Goal: Information Seeking & Learning: Learn about a topic

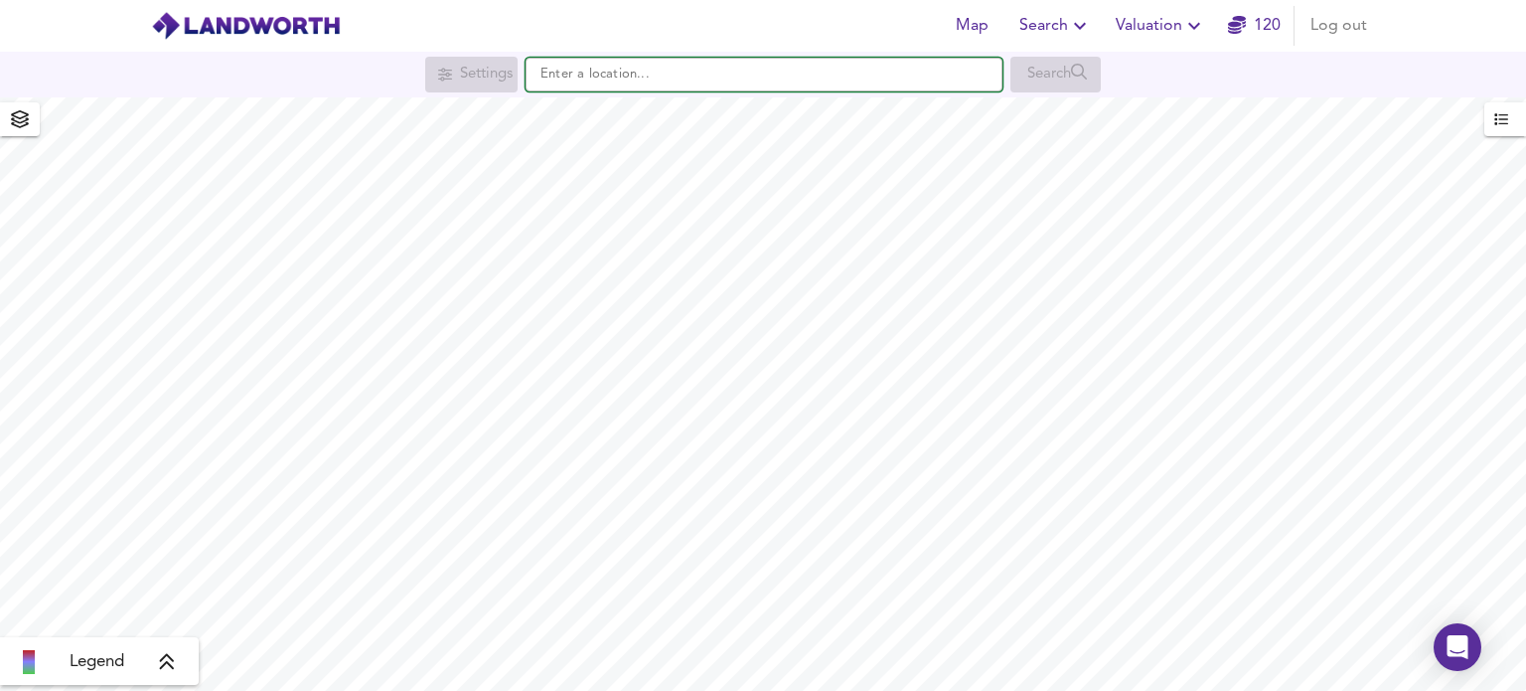
paste input "The Pump House, Hayesden Lane TN11 9AU, Moffat"
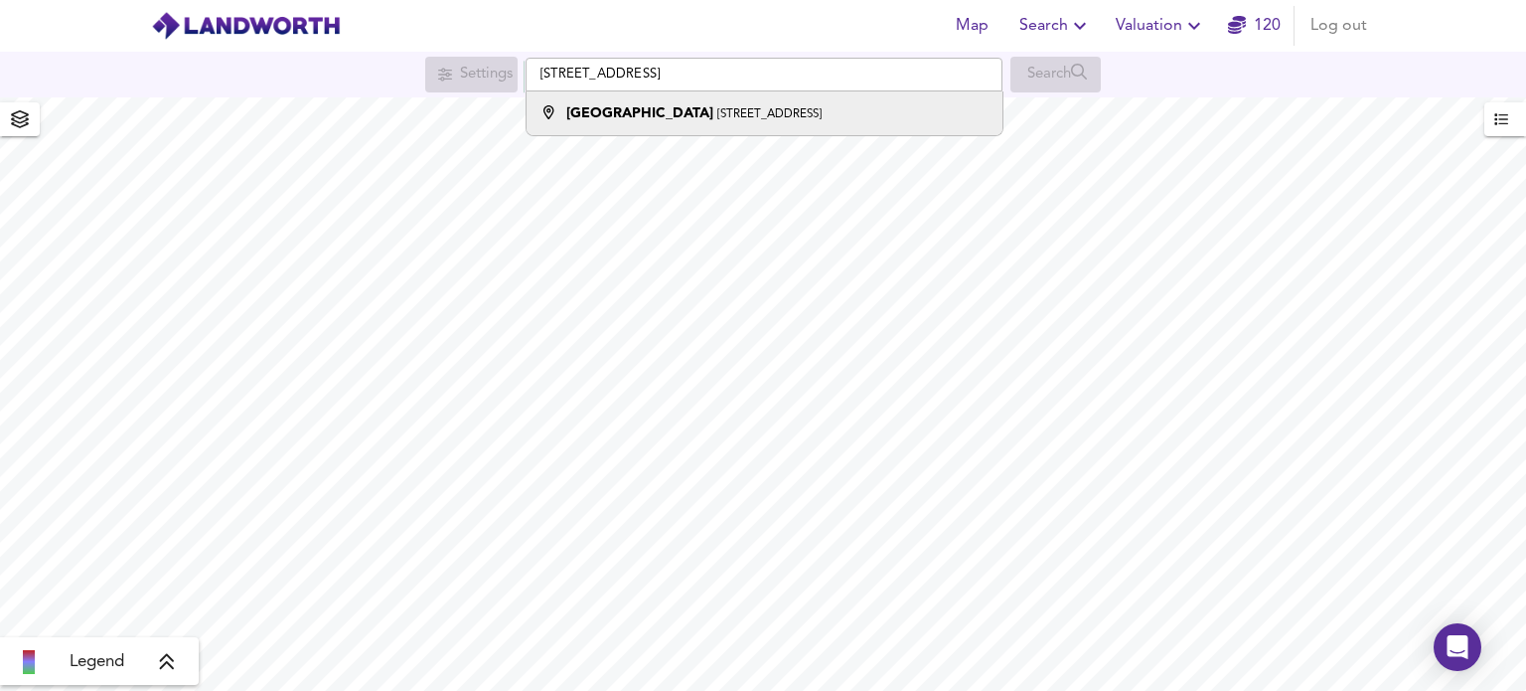
click at [613, 120] on strong "[GEOGRAPHIC_DATA]" at bounding box center [639, 113] width 147 height 14
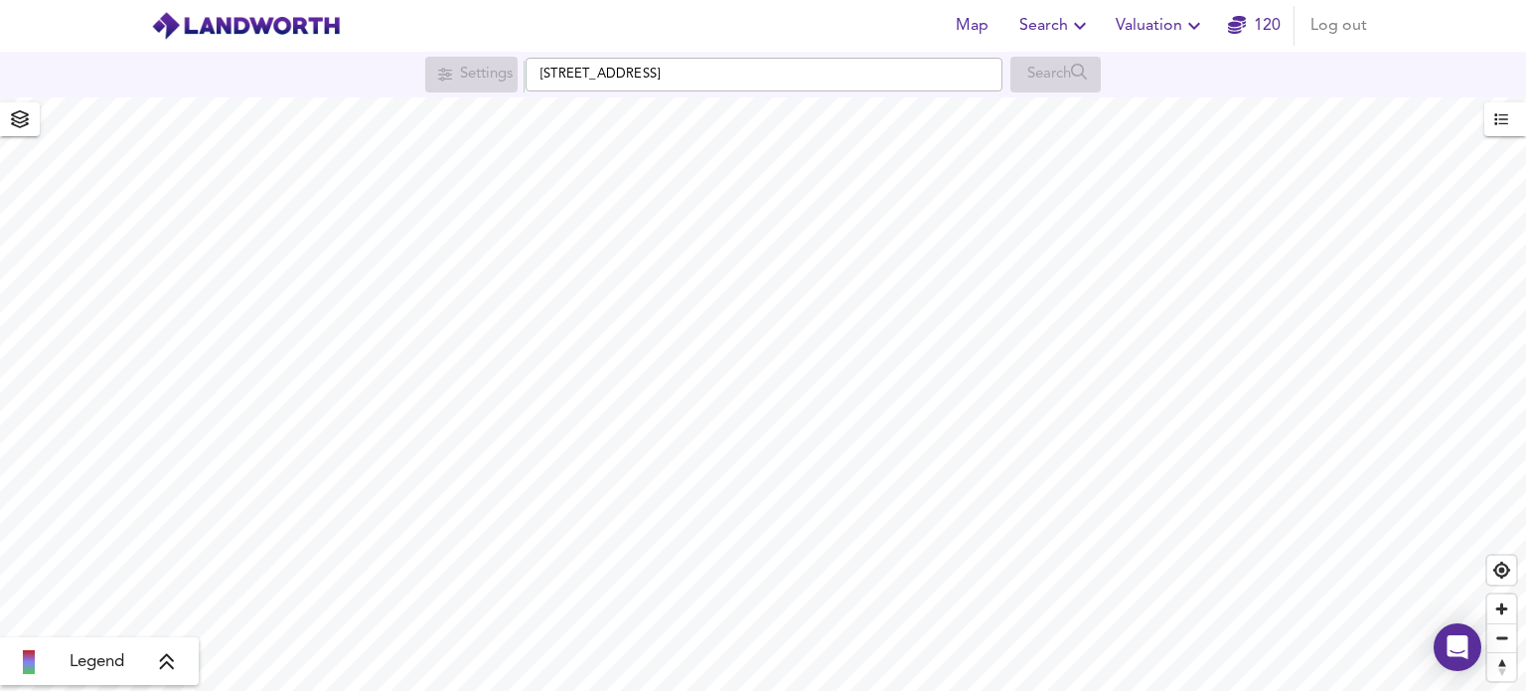
type input "Haysden Lane, Tonbridge TN11 9AU"
checkbox input "false"
checkbox input "true"
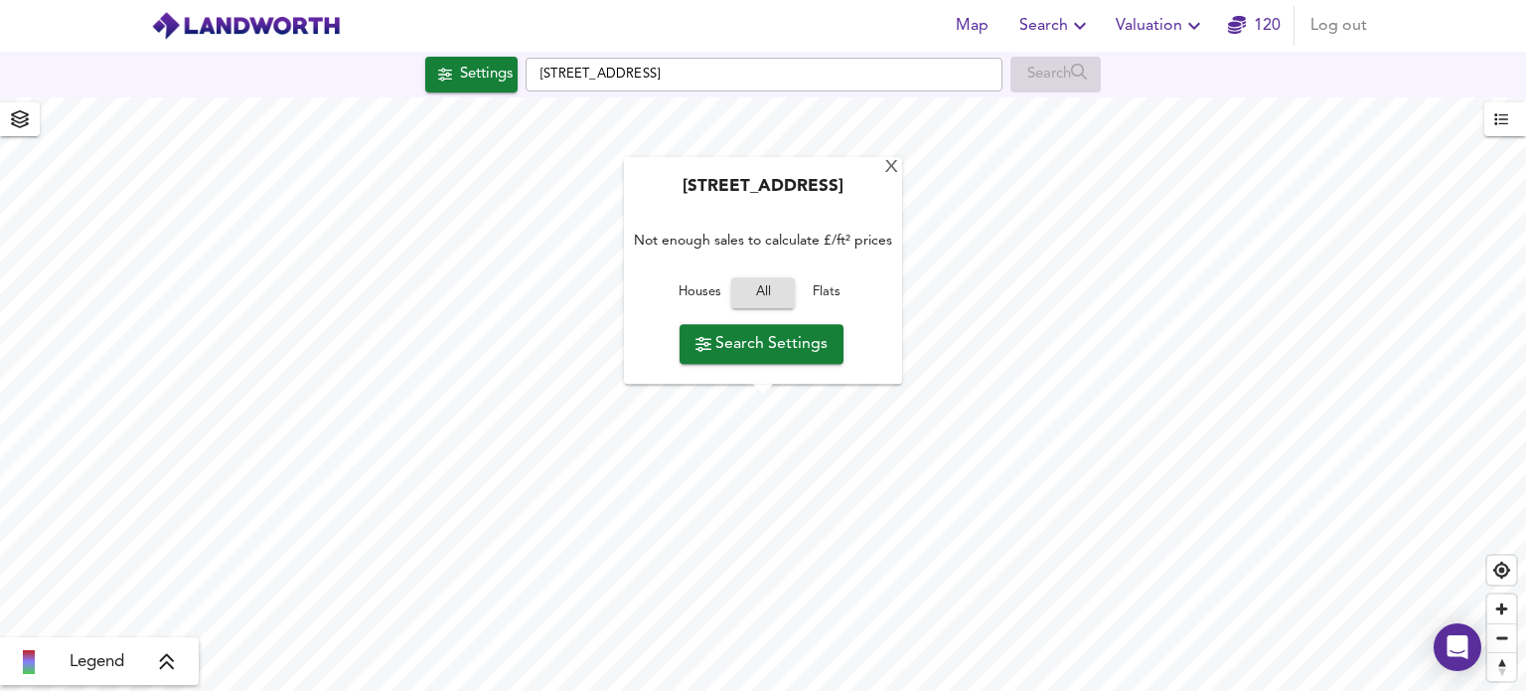
click at [704, 297] on span "Houses" at bounding box center [700, 293] width 54 height 23
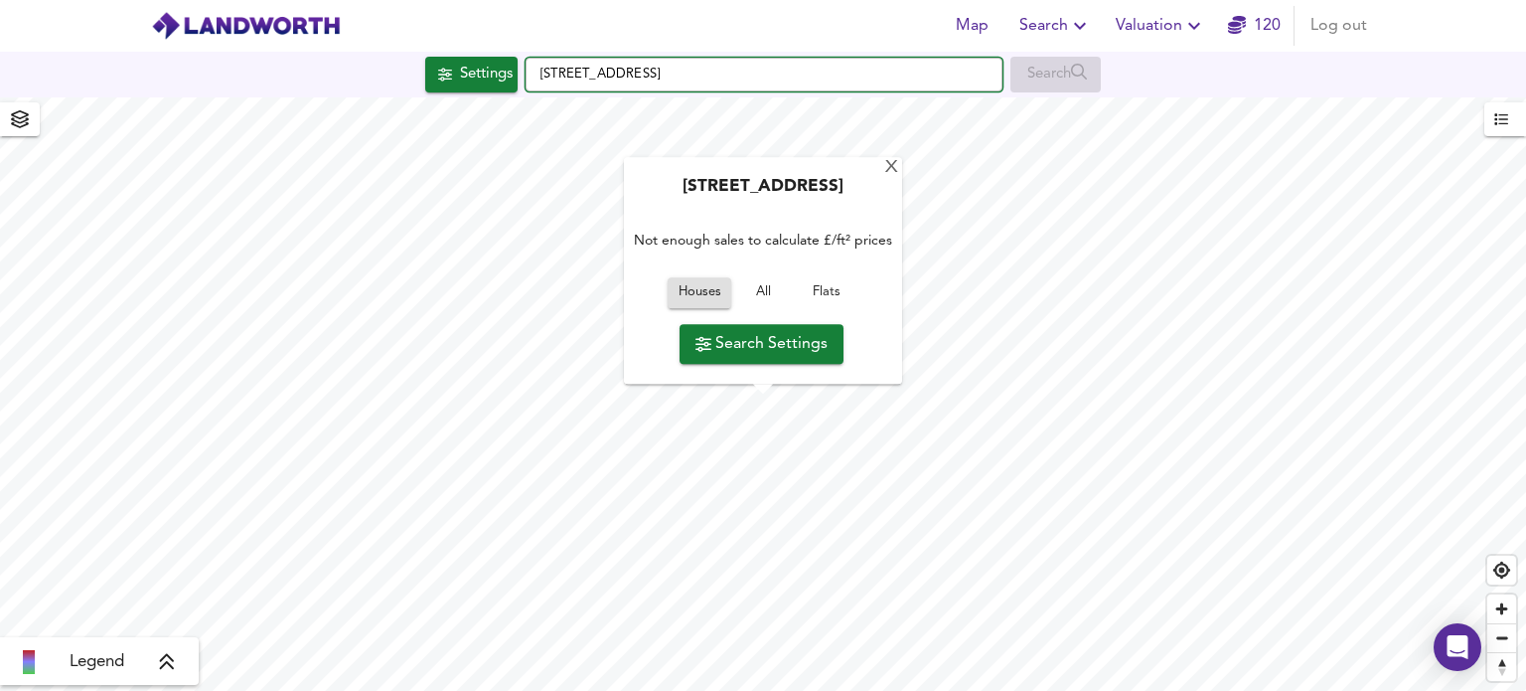
drag, startPoint x: 629, startPoint y: 76, endPoint x: 366, endPoint y: 89, distance: 263.7
click at [366, 89] on div "Settings Haysden Lane, Tonbridge TN11 9AU Search" at bounding box center [763, 75] width 1526 height 36
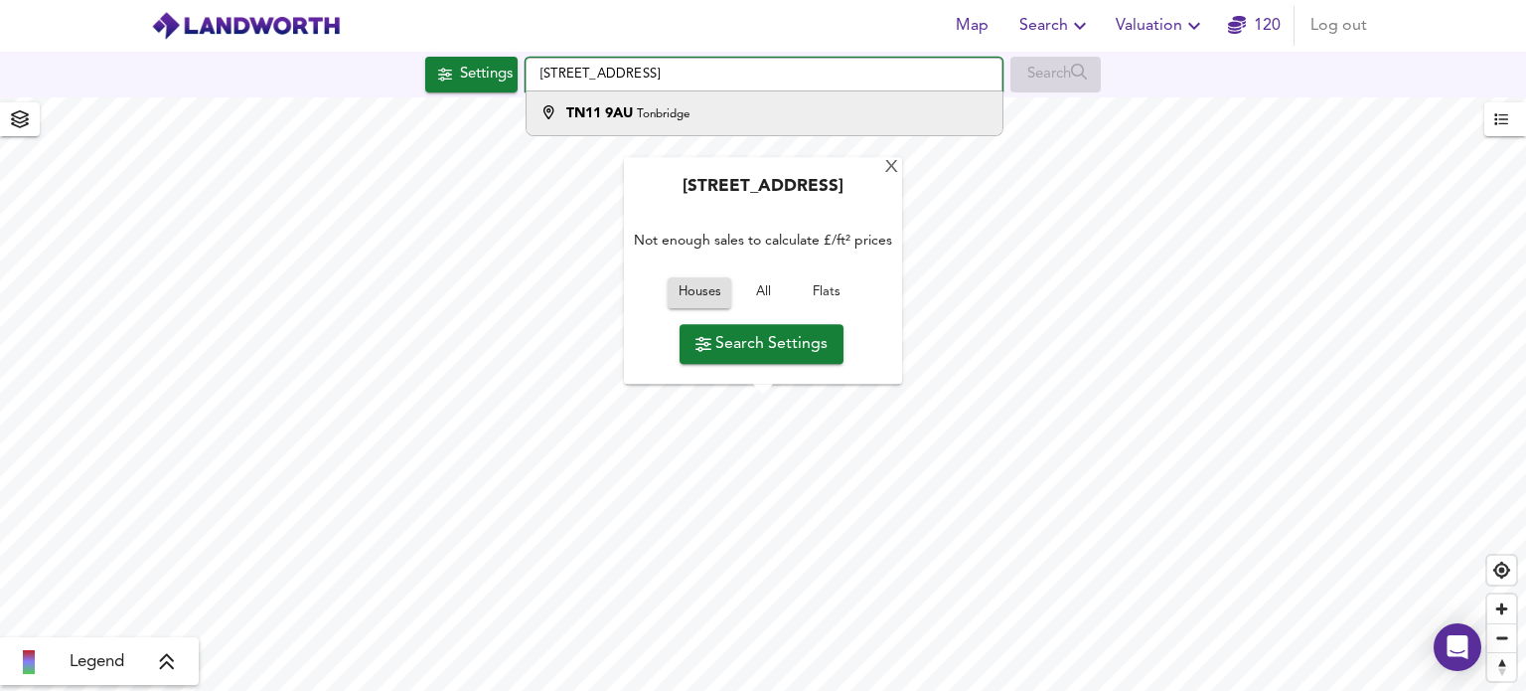
type input "[STREET_ADDRESS]"
click at [662, 110] on small "Tonbridge" at bounding box center [663, 114] width 53 height 12
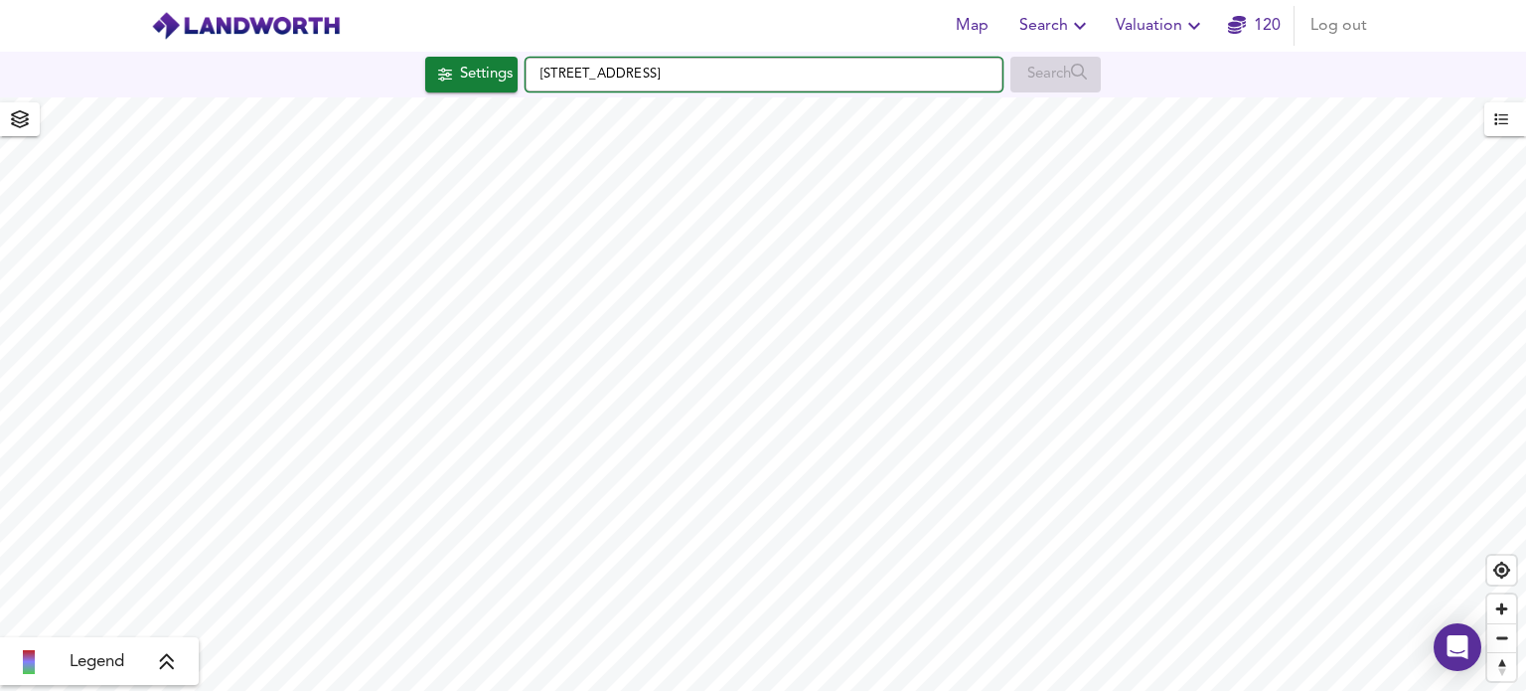
click at [570, 69] on input "[STREET_ADDRESS]" at bounding box center [764, 75] width 477 height 34
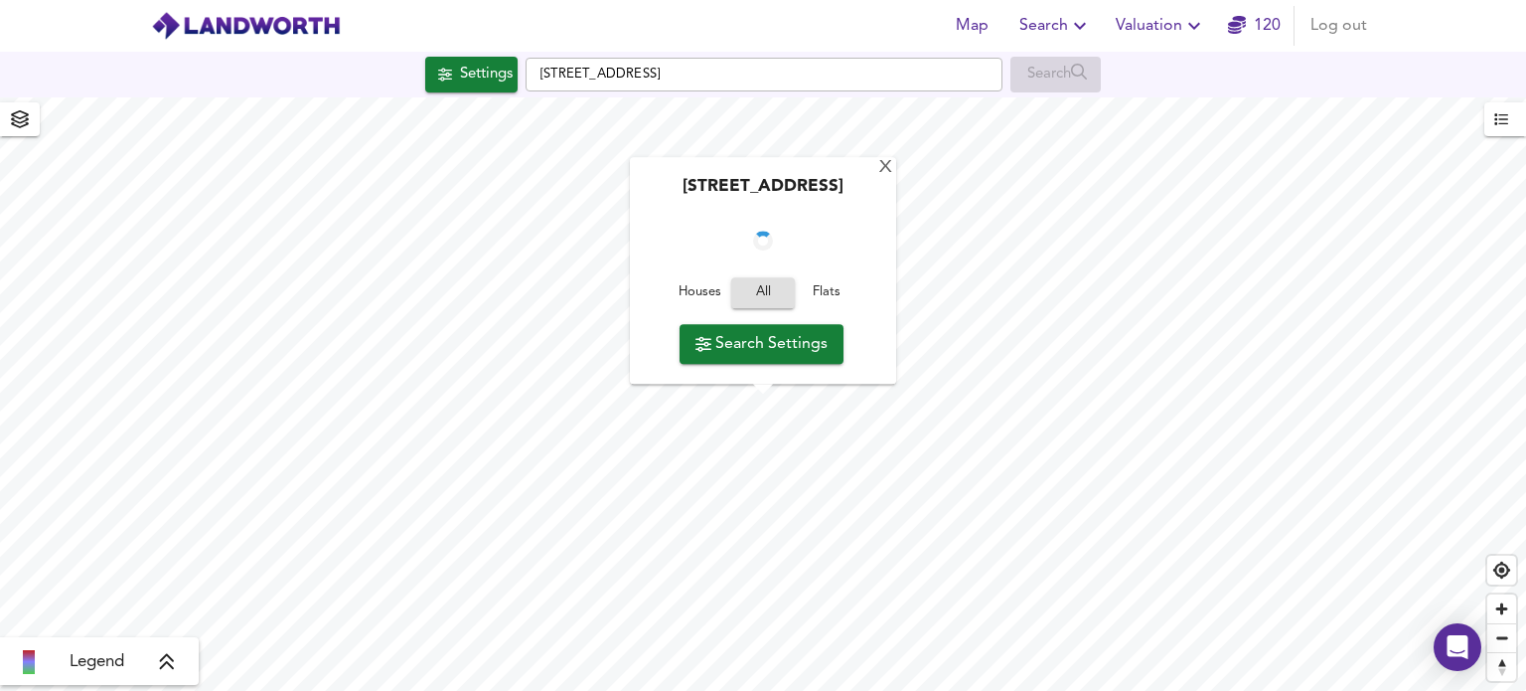
checkbox input "false"
checkbox input "true"
click at [692, 294] on span "Houses" at bounding box center [700, 293] width 54 height 23
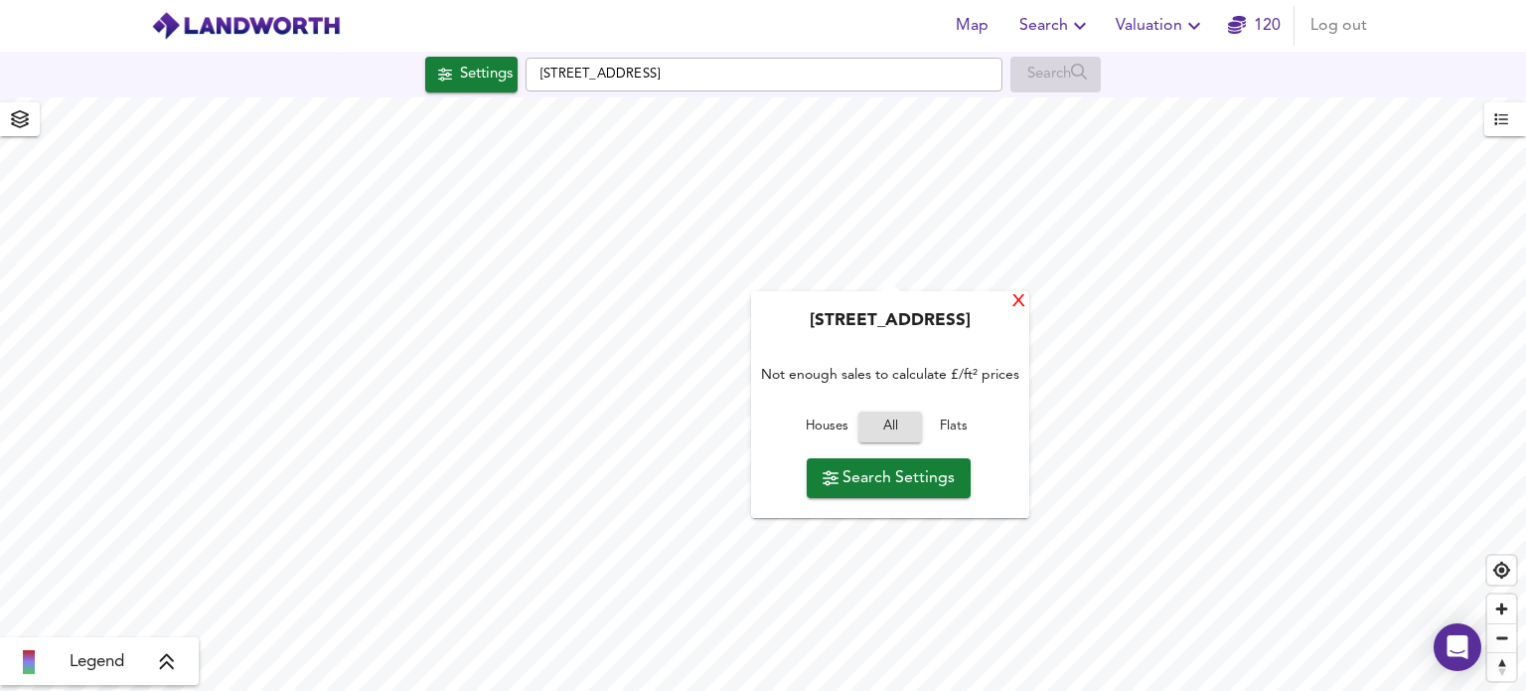
click at [1027, 305] on div "X" at bounding box center [1019, 302] width 17 height 19
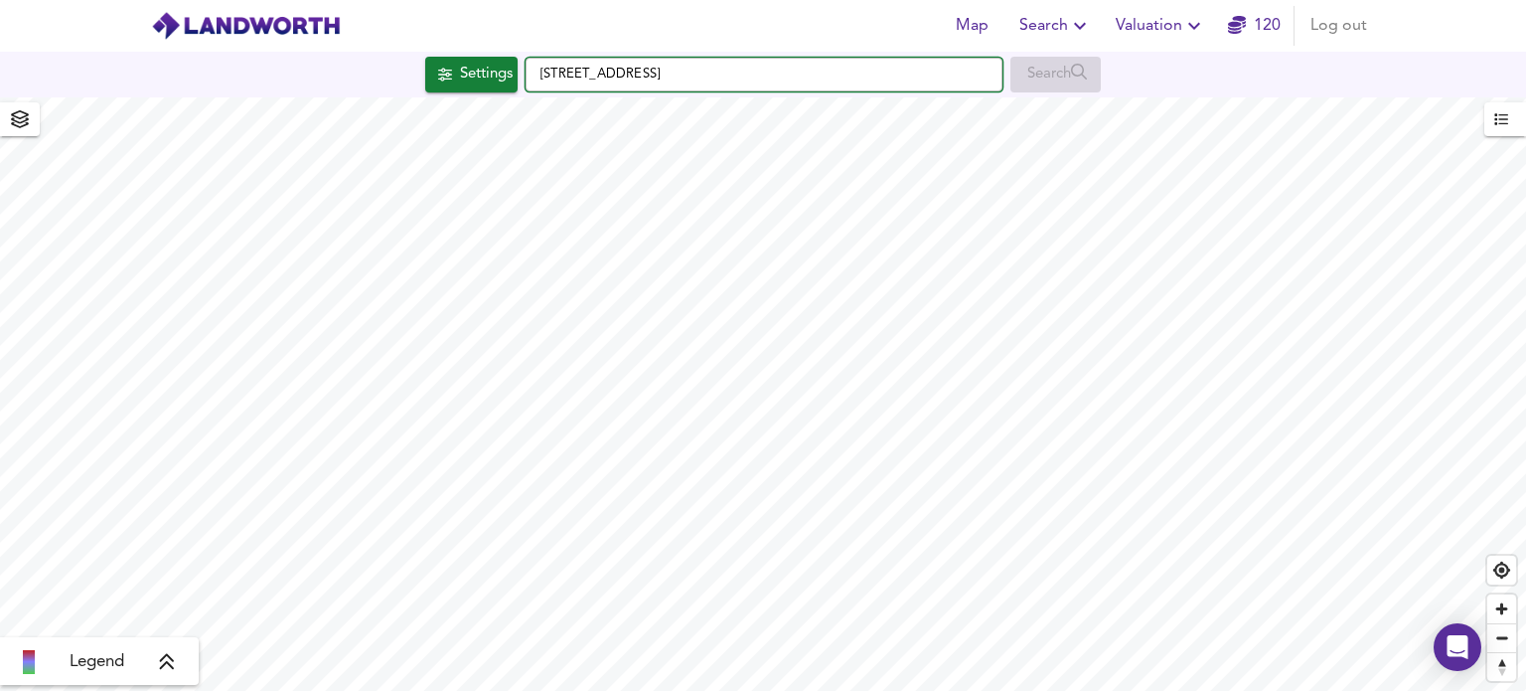
click at [626, 64] on input "[STREET_ADDRESS]" at bounding box center [764, 75] width 477 height 34
paste input "he [GEOGRAPHIC_DATA] [GEOGRAPHIC_DATA]"
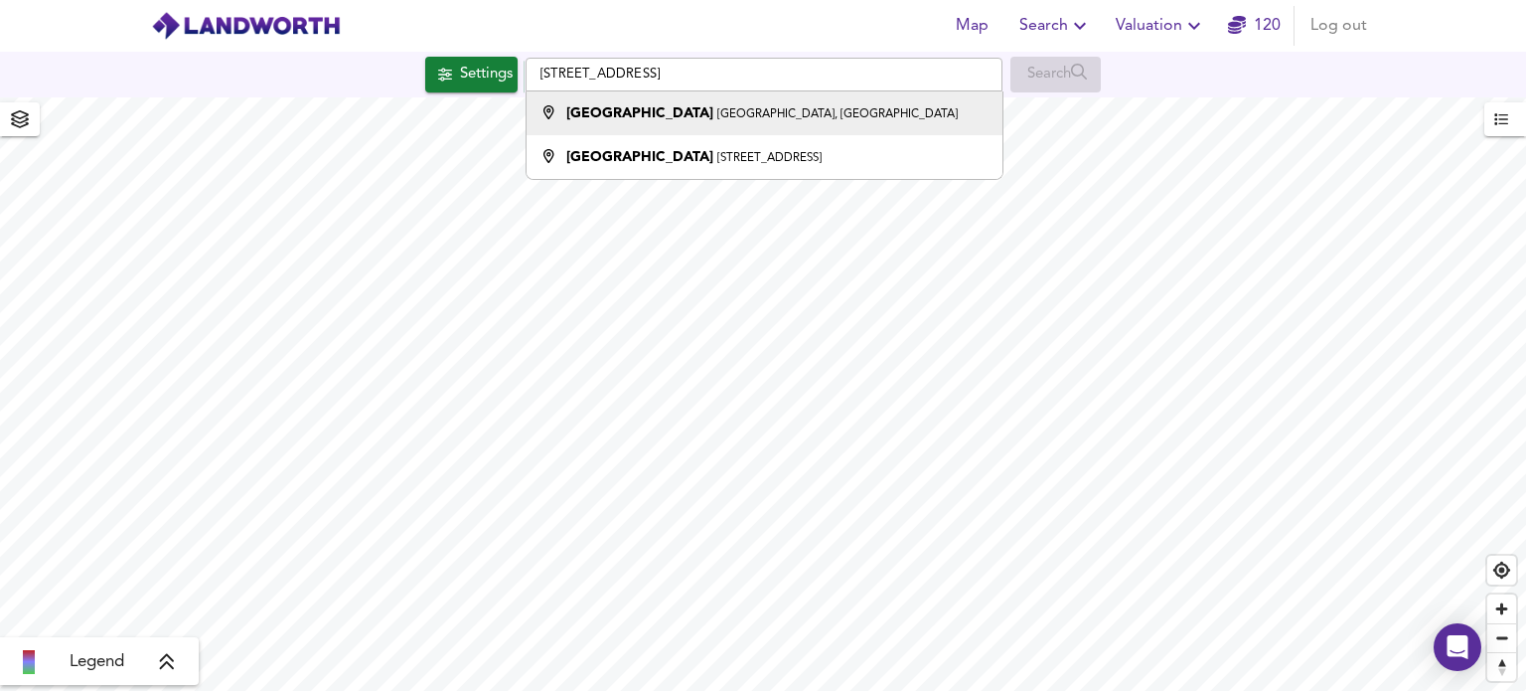
click at [672, 107] on strong "[GEOGRAPHIC_DATA]" at bounding box center [639, 113] width 147 height 14
type input "[GEOGRAPHIC_DATA], [GEOGRAPHIC_DATA], [GEOGRAPHIC_DATA]"
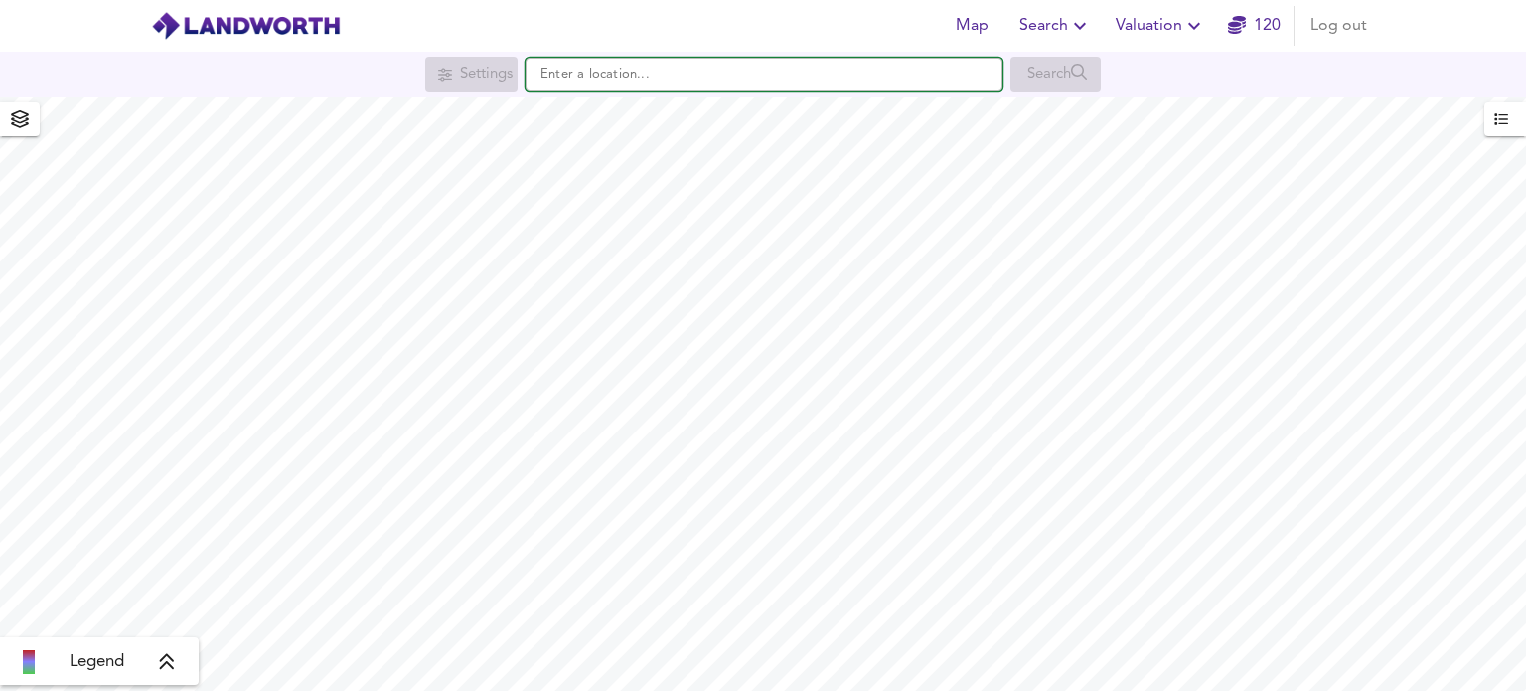
click at [652, 71] on input "text" at bounding box center [764, 75] width 477 height 34
paste input "[STREET_ADDRESS]"
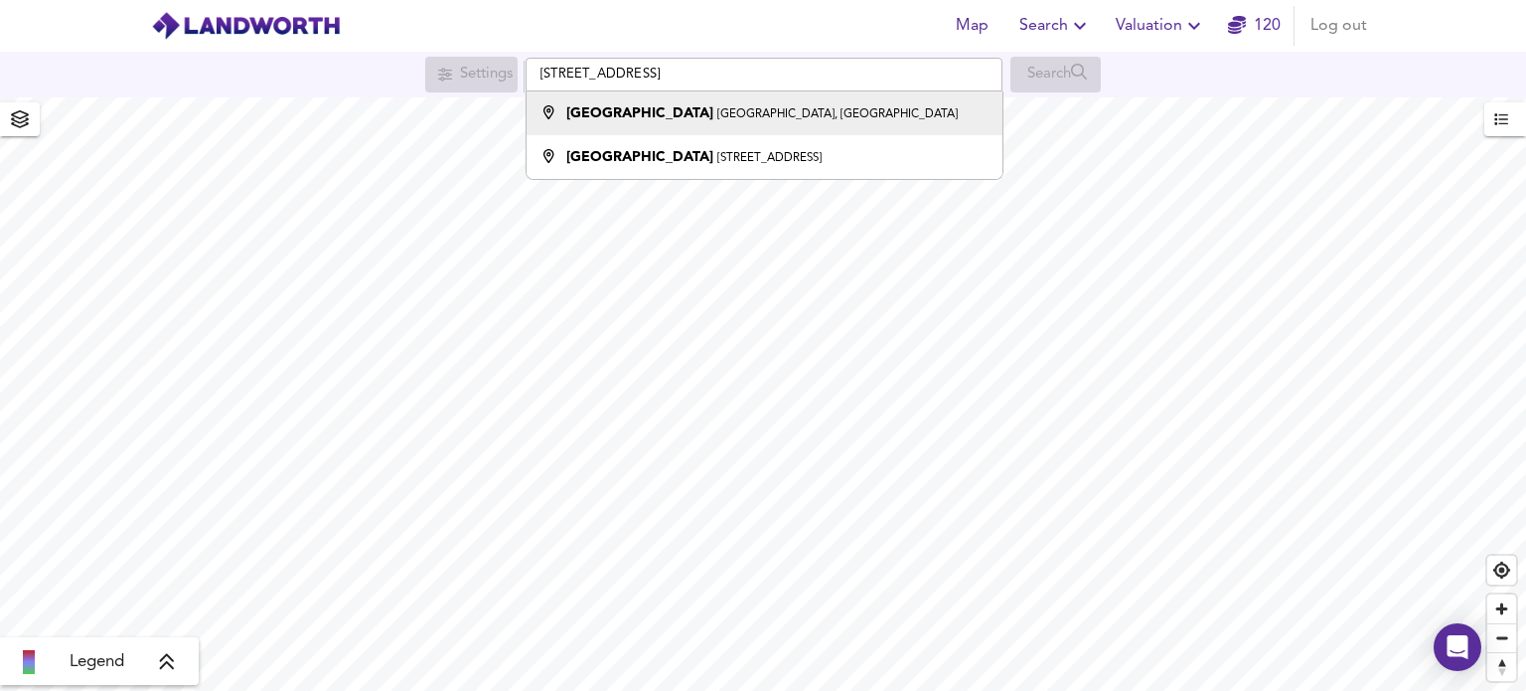
click at [694, 118] on strong "[GEOGRAPHIC_DATA]" at bounding box center [639, 113] width 147 height 14
type input "[GEOGRAPHIC_DATA], [GEOGRAPHIC_DATA], [GEOGRAPHIC_DATA]"
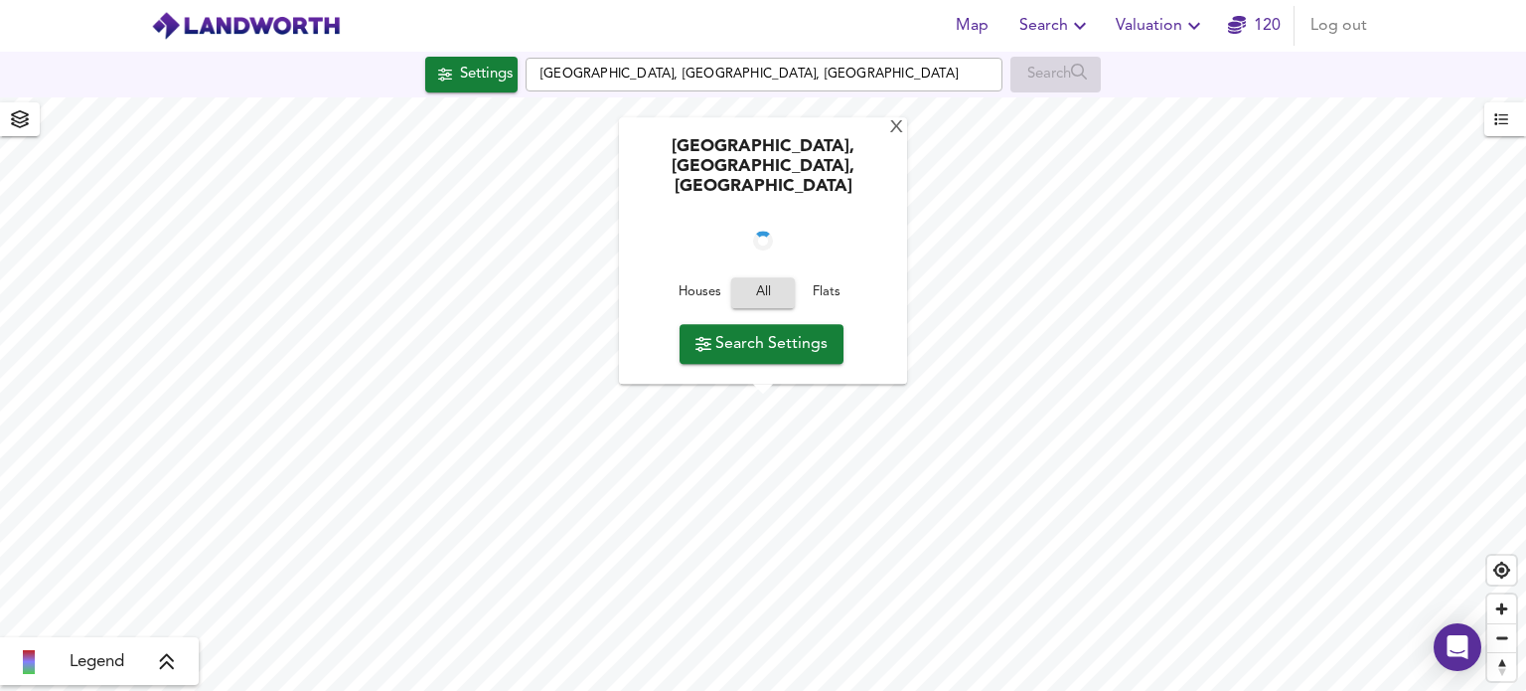
checkbox input "false"
checkbox input "true"
click at [692, 290] on span "Houses" at bounding box center [700, 293] width 54 height 23
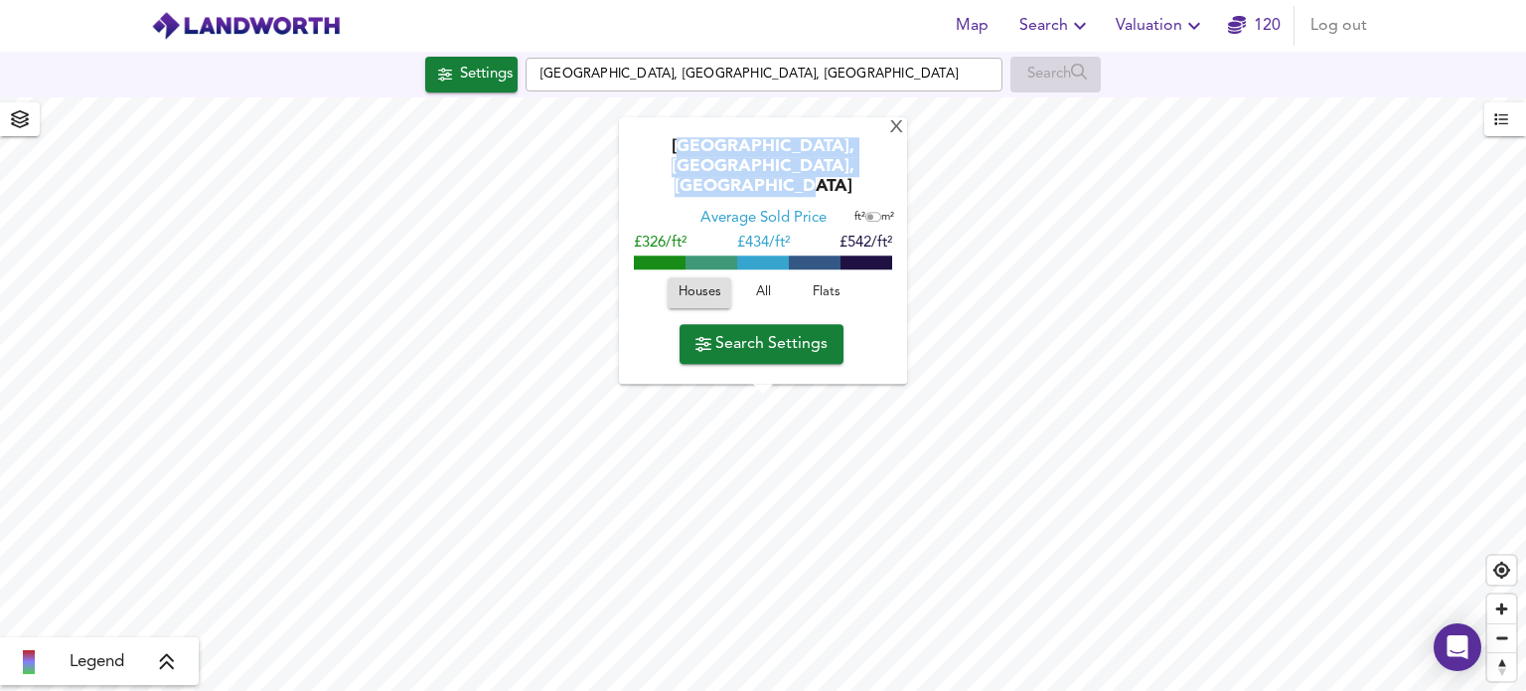
drag, startPoint x: 652, startPoint y: 166, endPoint x: 810, endPoint y: 178, distance: 158.5
click at [894, 198] on div "[GEOGRAPHIC_DATA], [GEOGRAPHIC_DATA], [GEOGRAPHIC_DATA]" at bounding box center [763, 174] width 268 height 72
copy div "aysden Country Park, Lower Haysden Lane, Tonbridge"
